Goal: Browse casually: Explore the website without a specific task or goal

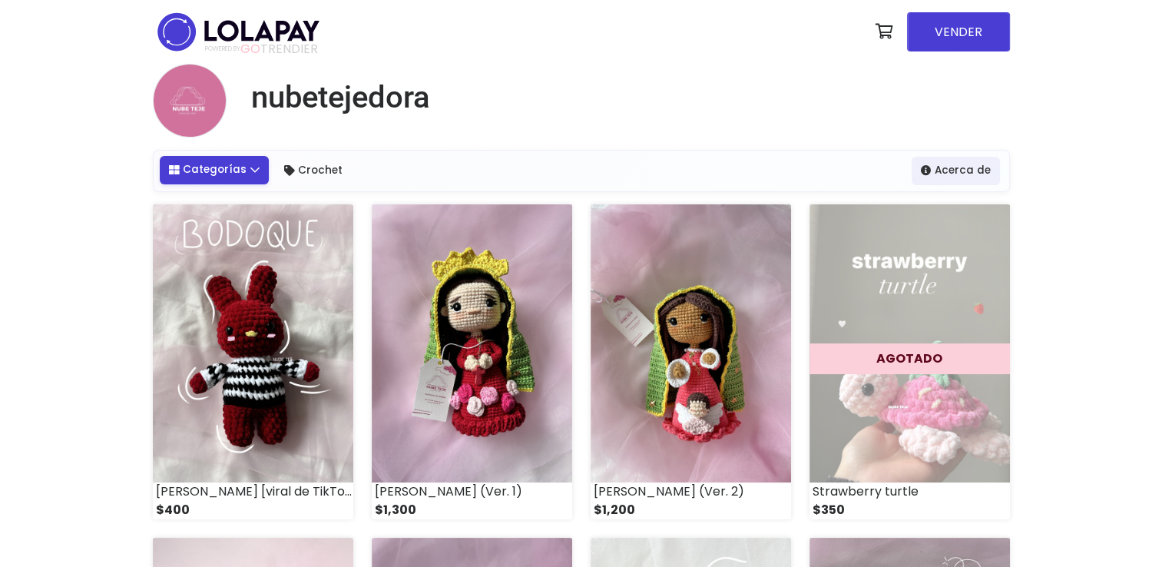
click at [236, 170] on link "Categorías" at bounding box center [215, 170] width 110 height 28
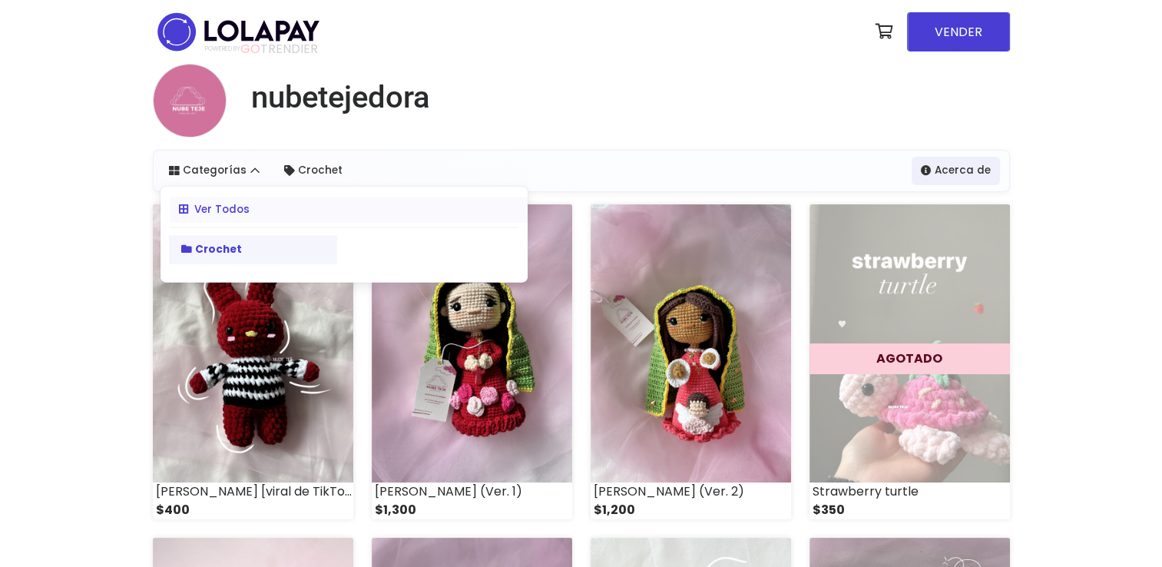
click at [238, 244] on link "Crochet" at bounding box center [253, 250] width 168 height 28
click at [238, 244] on img at bounding box center [253, 343] width 201 height 278
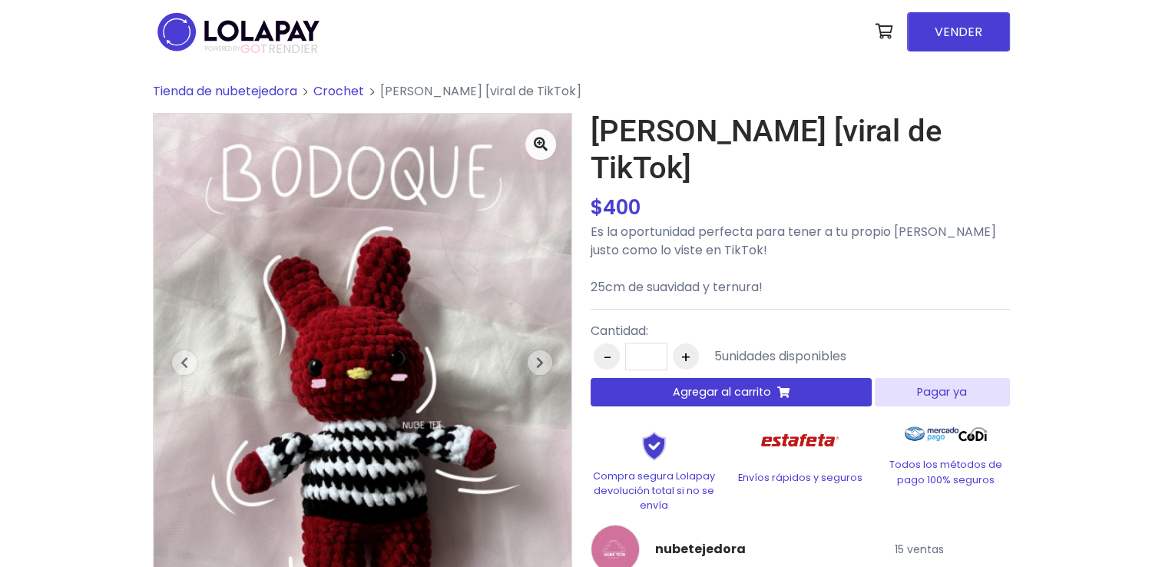
drag, startPoint x: 446, startPoint y: 169, endPoint x: 421, endPoint y: 164, distance: 25.0
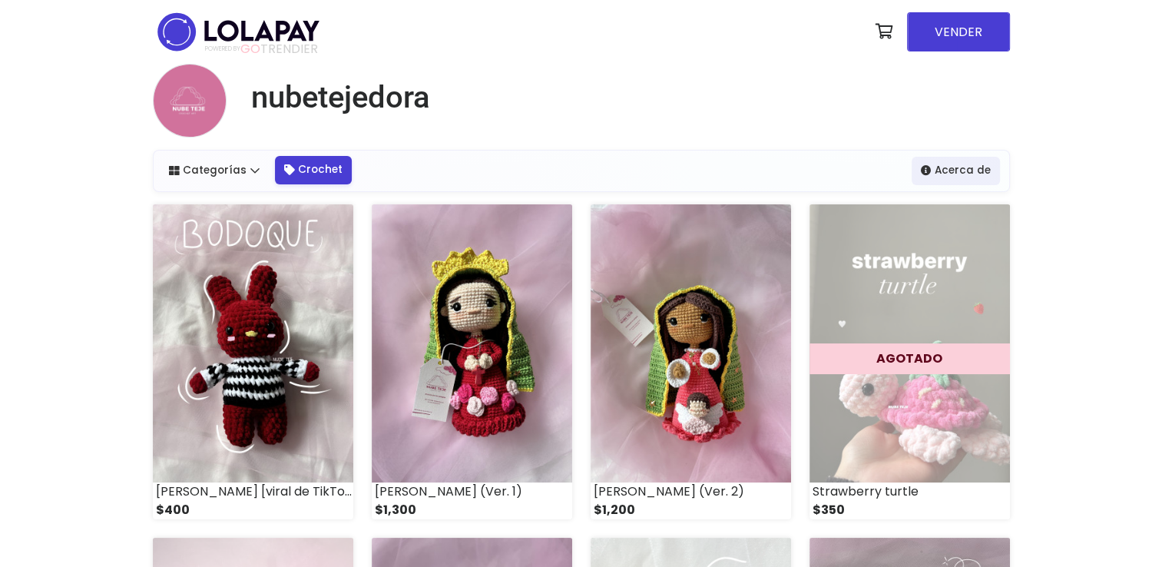
click at [298, 164] on link "Crochet" at bounding box center [313, 170] width 77 height 28
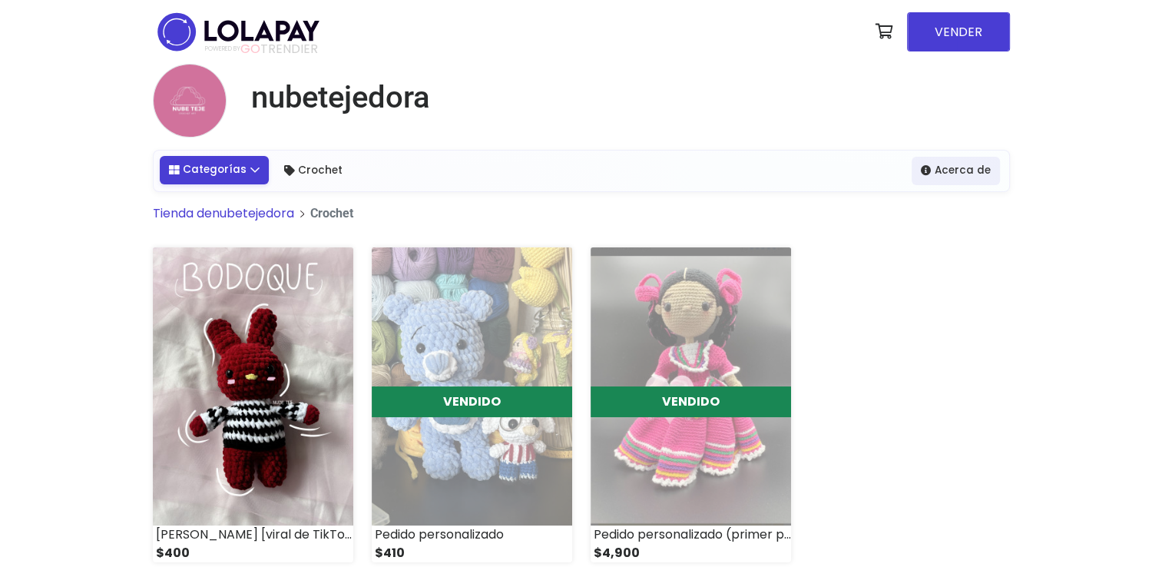
click at [230, 164] on link "Categorías" at bounding box center [215, 170] width 110 height 28
click at [0, 0] on div "Ver Todos Crochet" at bounding box center [0, 0] width 0 height 0
click at [230, 164] on link "Categorías" at bounding box center [215, 170] width 110 height 28
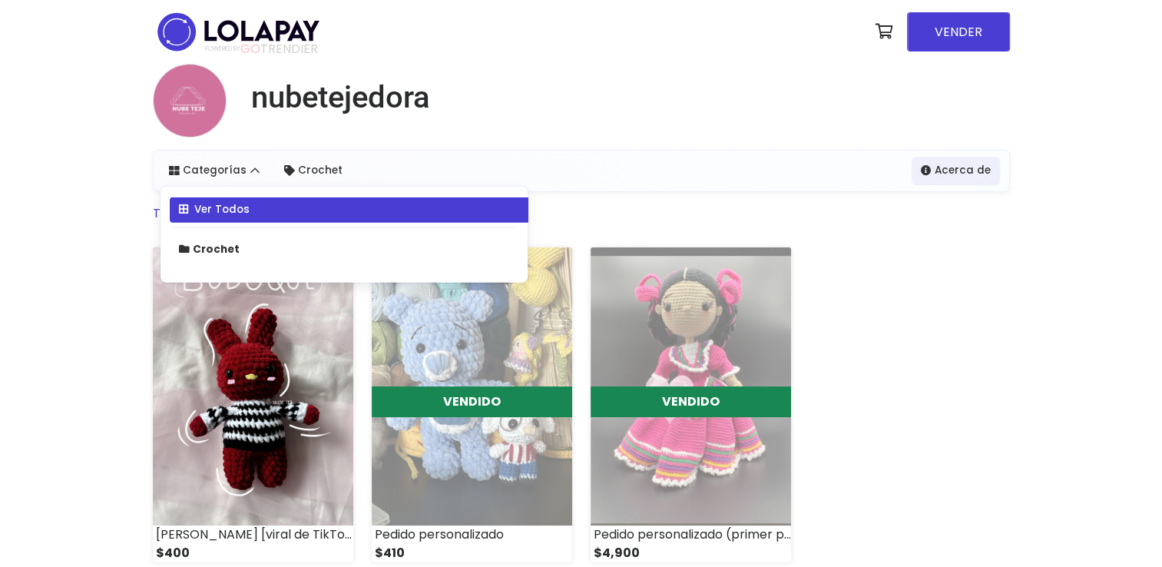
click at [229, 214] on link "Ver Todos" at bounding box center [353, 209] width 367 height 25
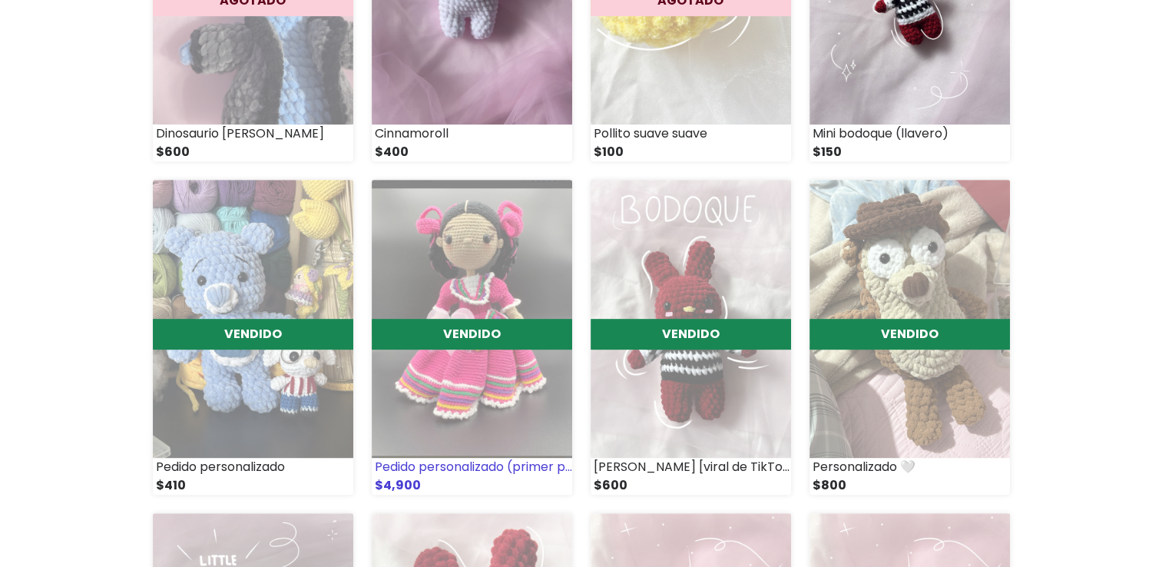
scroll to position [1076, 0]
